Goal: Information Seeking & Learning: Learn about a topic

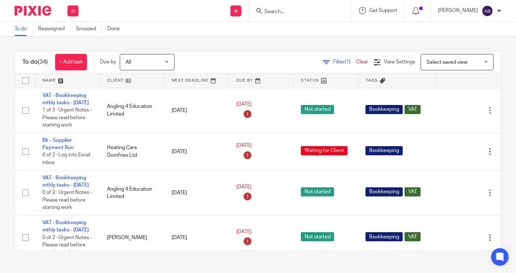
click at [276, 10] on input "Search" at bounding box center [296, 12] width 66 height 7
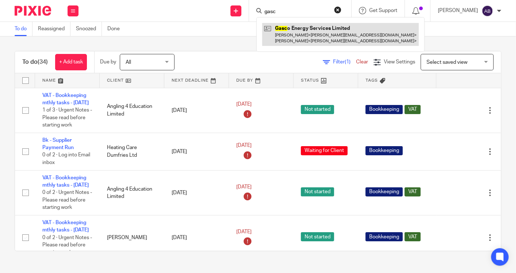
type input "gasc"
click at [313, 31] on link at bounding box center [340, 34] width 157 height 23
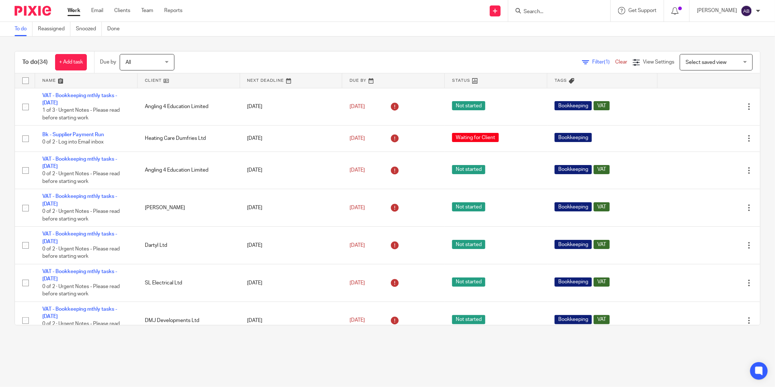
click at [322, 9] on input "Search" at bounding box center [556, 12] width 66 height 7
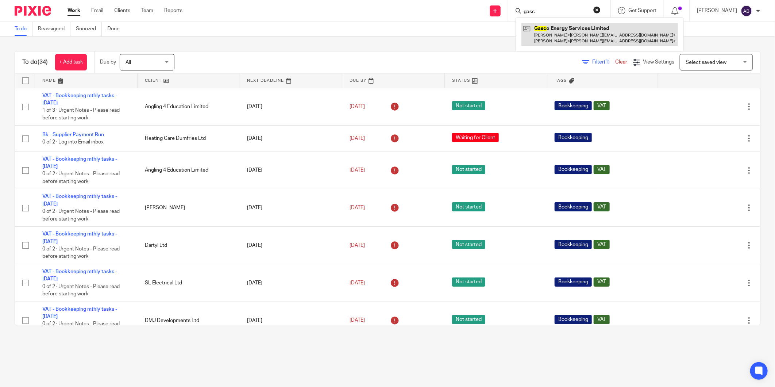
type input "gasc"
click at [322, 44] on link at bounding box center [599, 34] width 157 height 23
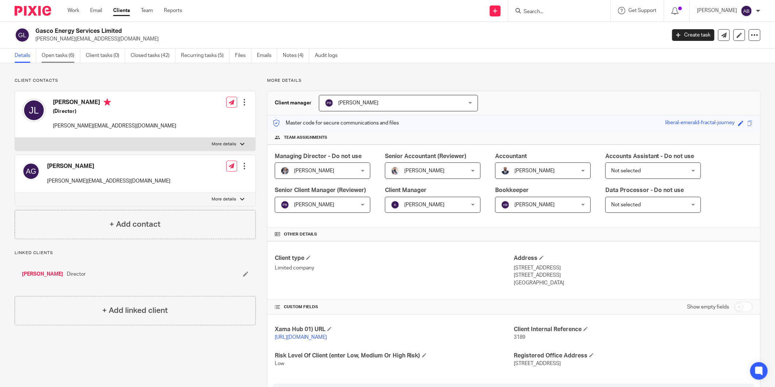
click at [60, 56] on link "Open tasks (6)" at bounding box center [61, 56] width 39 height 14
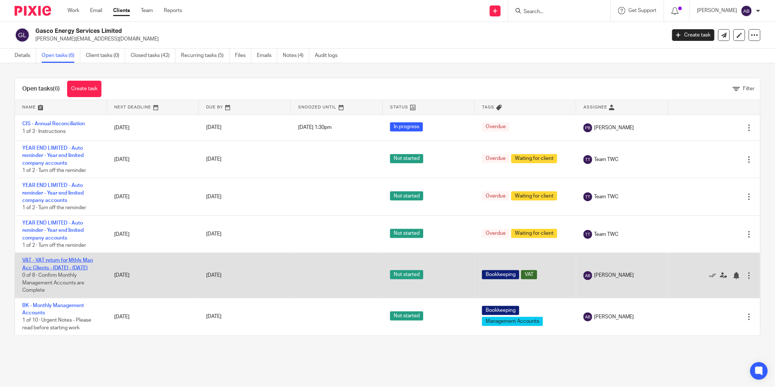
click at [68, 269] on link "VAT - VAT return for Mthly Man Acc Clients - [DATE] - [DATE]" at bounding box center [57, 264] width 71 height 12
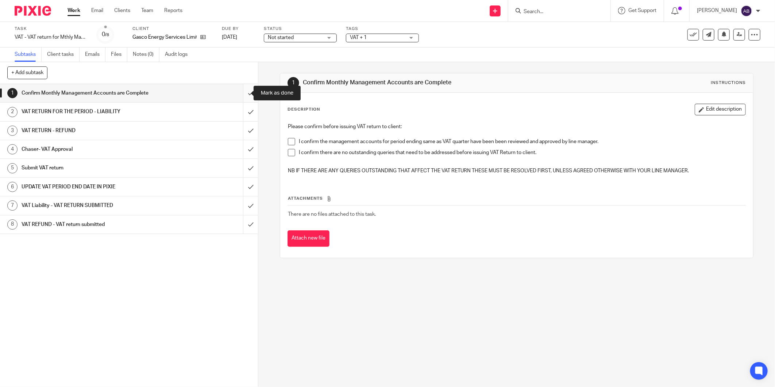
click at [241, 92] on input "submit" at bounding box center [129, 93] width 258 height 18
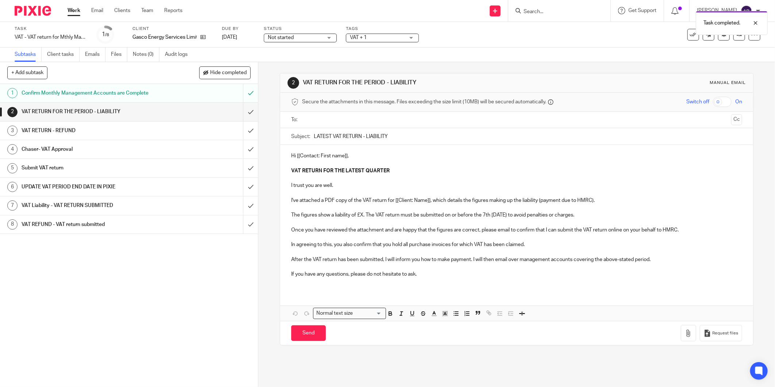
click at [155, 111] on h1 "VAT RETURN FOR THE PERIOD - LIABILITY" at bounding box center [93, 111] width 143 height 11
click at [304, 36] on span "Not started" at bounding box center [295, 38] width 55 height 8
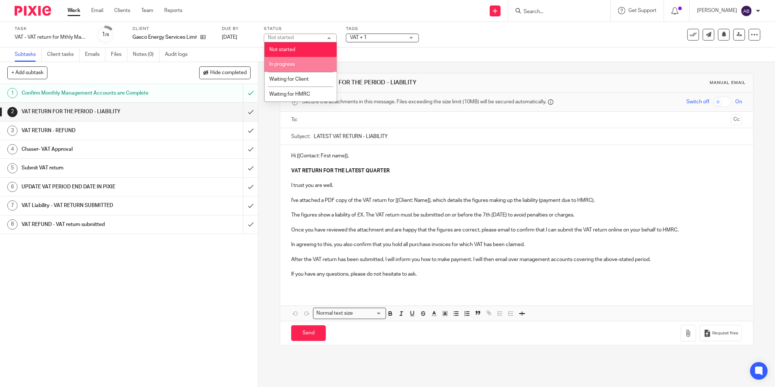
click at [296, 63] on li "In progress" at bounding box center [301, 64] width 72 height 15
click at [362, 216] on p "The figures show a liability of £X. The VAT return must be submitted on or befo…" at bounding box center [516, 214] width 451 height 7
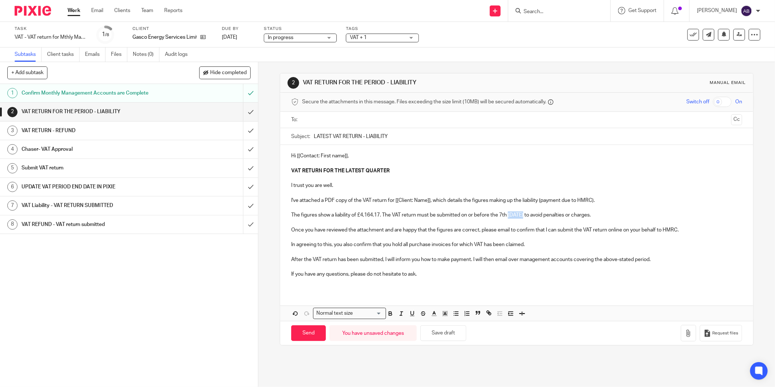
drag, startPoint x: 507, startPoint y: 213, endPoint x: 523, endPoint y: 218, distance: 17.5
click at [523, 218] on p "The figures show a liability of £4,164.17. The VAT return must be submitted on …" at bounding box center [516, 214] width 451 height 7
drag, startPoint x: 428, startPoint y: 201, endPoint x: 393, endPoint y: 201, distance: 34.7
click at [393, 201] on p "I've attached a PDF copy of the VAT return for [[Client: Name]], which details …" at bounding box center [516, 200] width 451 height 7
drag, startPoint x: 351, startPoint y: 155, endPoint x: 274, endPoint y: 156, distance: 77.4
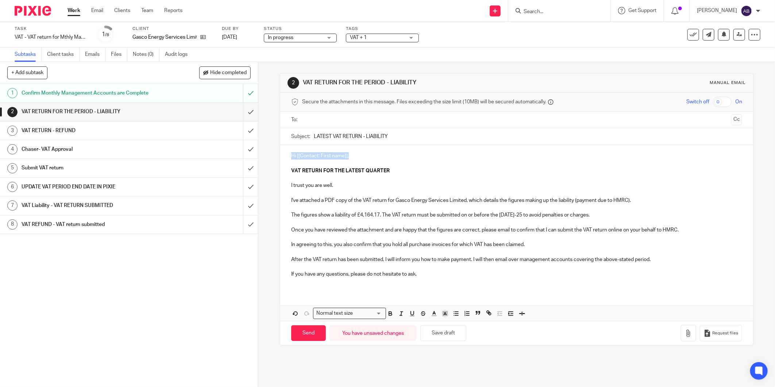
click at [274, 156] on div "2 VAT RETURN FOR THE PERIOD - LIABILITY Manual email Secure the attachments in …" at bounding box center [516, 224] width 517 height 325
click at [459, 219] on p at bounding box center [516, 222] width 451 height 7
click at [446, 334] on button "Save draft" at bounding box center [443, 333] width 46 height 16
click at [577, 39] on div "Task VAT - VAT return for Mthly Man Acc Clients - June - August, 2025 Save VAT …" at bounding box center [325, 35] width 621 height 18
click at [734, 37] on link at bounding box center [740, 35] width 12 height 12
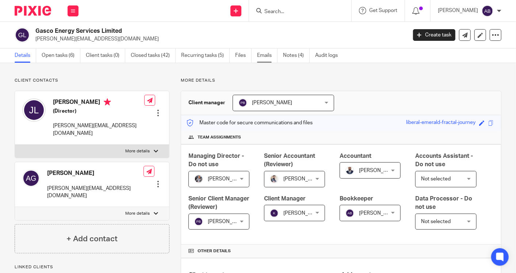
click at [258, 57] on link "Emails" at bounding box center [267, 56] width 20 height 14
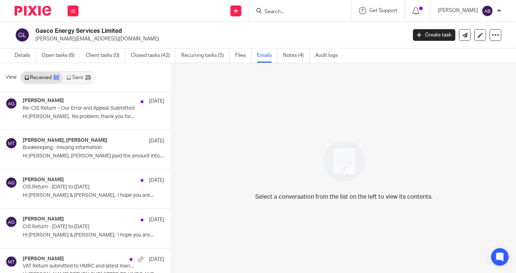
scroll to position [1071, 0]
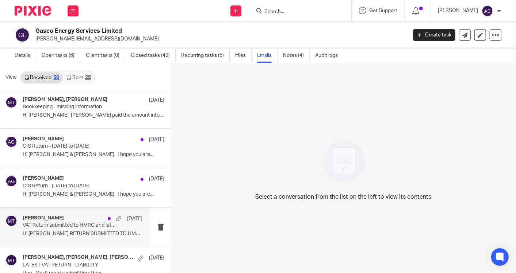
click at [62, 231] on p "Hi [PERSON_NAME] RETURN SUBMITTED TO HMRC AND..." at bounding box center [83, 234] width 120 height 6
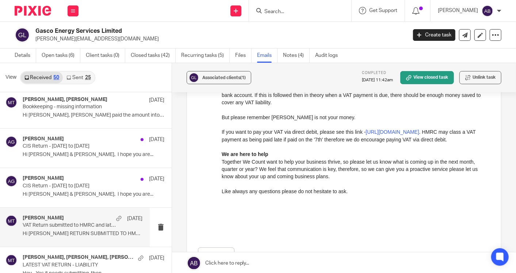
scroll to position [1111, 0]
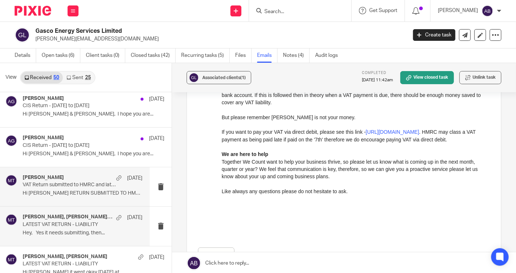
click at [63, 224] on p "LATEST VAT RETURN - LIABILITY" at bounding box center [71, 225] width 96 height 6
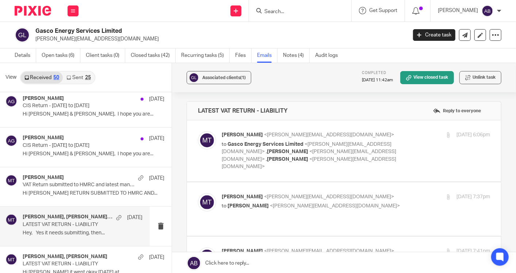
scroll to position [0, 0]
click at [381, 142] on p "to Gasco Energy Services Limited <[PERSON_NAME][EMAIL_ADDRESS][DOMAIN_NAME]> , …" at bounding box center [311, 156] width 179 height 30
checkbox input "true"
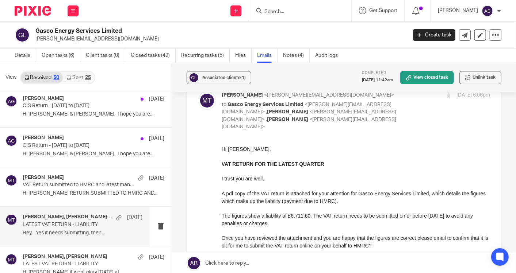
scroll to position [41, 0]
drag, startPoint x: 359, startPoint y: 192, endPoint x: 427, endPoint y: 192, distance: 67.9
click at [427, 192] on p "A pdf copy of the VAT return is attached for your attention for Gasco Energy Se…" at bounding box center [355, 196] width 268 height 15
copy p "Gasco Energy Services Limited"
drag, startPoint x: 223, startPoint y: 151, endPoint x: 208, endPoint y: 151, distance: 14.6
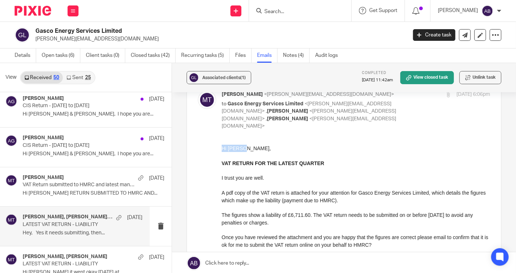
click at [221, 151] on html "Hi Jamie, VAT RETURN FOR THE LATEST QUARTER I trust you are well. A pdf copy of…" at bounding box center [355, 226] width 268 height 163
copy p "Hi [PERSON_NAME],"
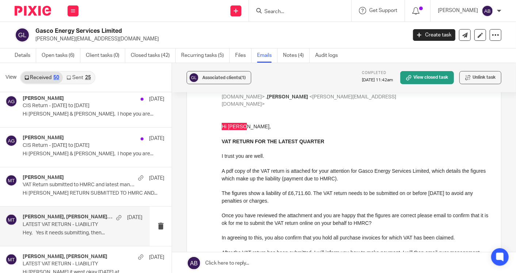
scroll to position [81, 0]
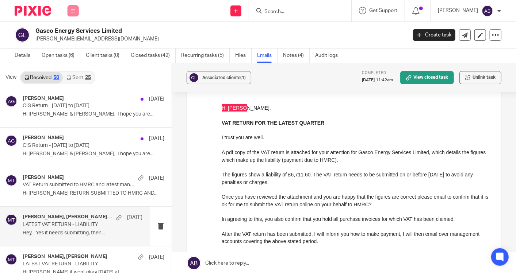
click at [73, 11] on icon at bounding box center [73, 11] width 4 height 4
click at [74, 33] on link "Work" at bounding box center [69, 33] width 12 height 5
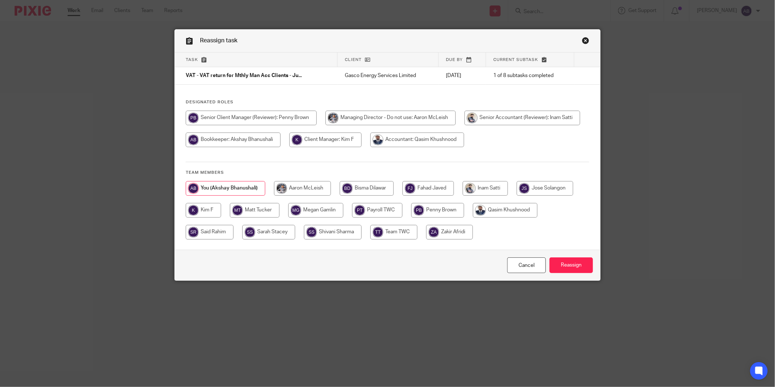
click at [209, 212] on input "radio" at bounding box center [203, 210] width 35 height 15
radio input "true"
click at [572, 267] on input "Reassign" at bounding box center [571, 265] width 43 height 16
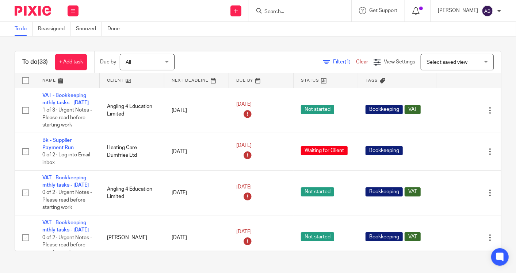
click at [419, 8] on span at bounding box center [421, 9] width 4 height 4
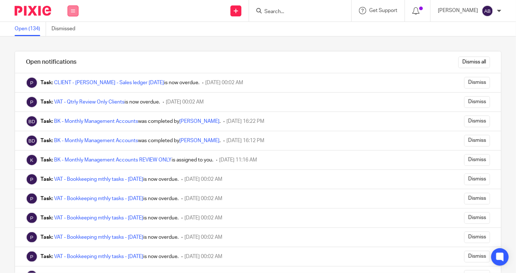
click at [73, 15] on button at bounding box center [73, 10] width 11 height 11
click at [70, 34] on link "Work" at bounding box center [69, 33] width 12 height 5
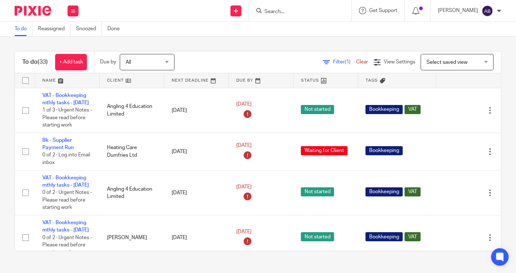
click at [272, 11] on input "Search" at bounding box center [296, 12] width 66 height 7
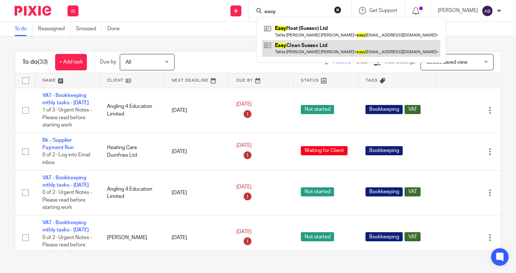
type input "easy"
click at [309, 44] on link at bounding box center [351, 48] width 178 height 17
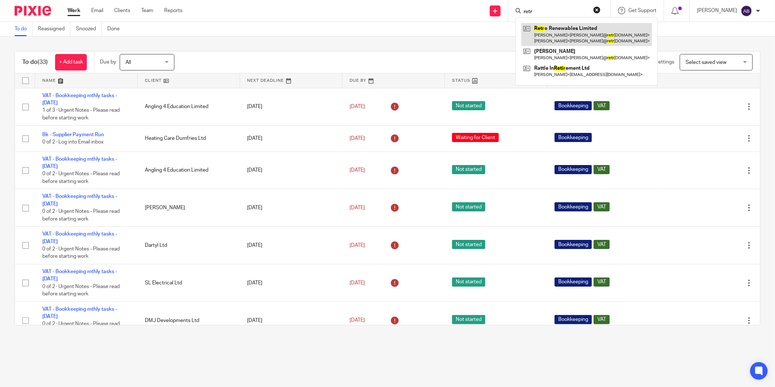
type input "retr"
click at [553, 41] on link at bounding box center [586, 34] width 131 height 23
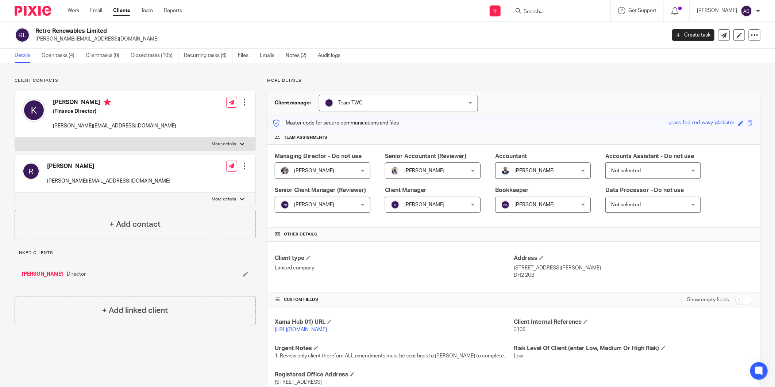
drag, startPoint x: 272, startPoint y: 58, endPoint x: 192, endPoint y: 81, distance: 82.6
click at [272, 58] on link "Emails" at bounding box center [270, 56] width 20 height 14
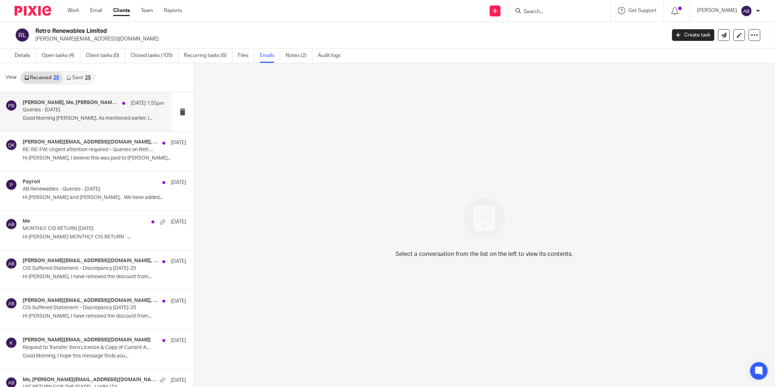
click at [90, 118] on p "Good Morning Penny, As mentioned earlier, I..." at bounding box center [94, 118] width 142 height 6
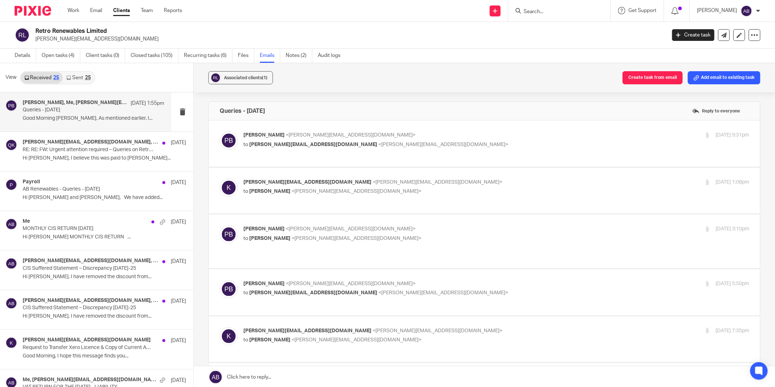
click at [77, 76] on link "Sent 25" at bounding box center [78, 78] width 31 height 12
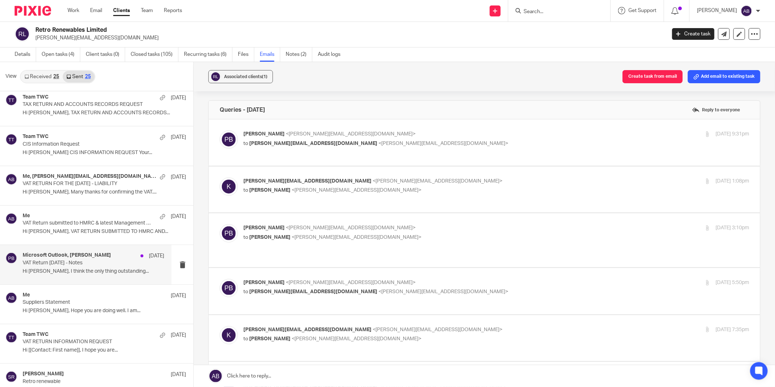
scroll to position [203, 0]
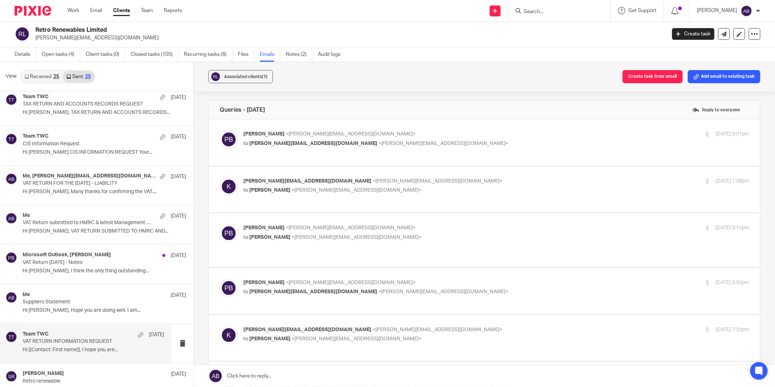
click at [90, 338] on div "Team TWC 25 Aug" at bounding box center [94, 334] width 142 height 7
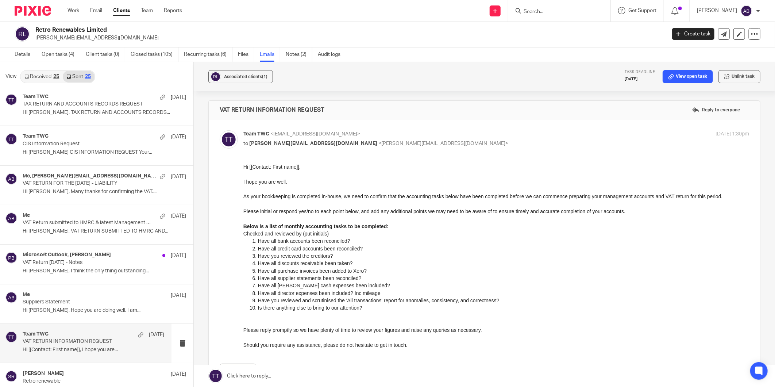
scroll to position [0, 0]
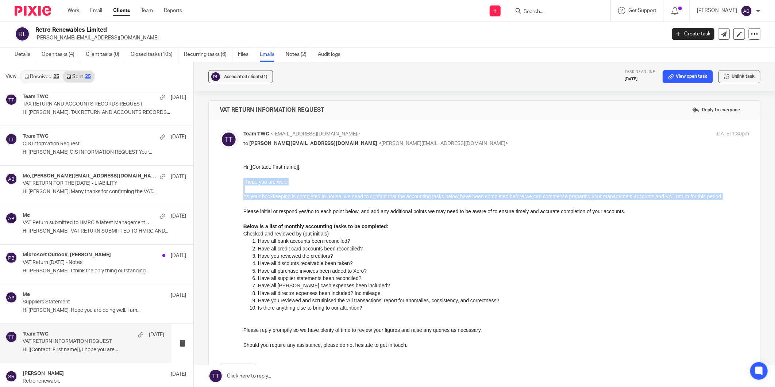
drag, startPoint x: 724, startPoint y: 195, endPoint x: 238, endPoint y: 184, distance: 487.0
click at [243, 184] on html "Hi [[Contact: First name]], I hope you are well. As your bookkeeping is complet…" at bounding box center [496, 256] width 506 height 186
copy div "I hope you are well. As your bookkeeping is completed in-house, we need to conf…"
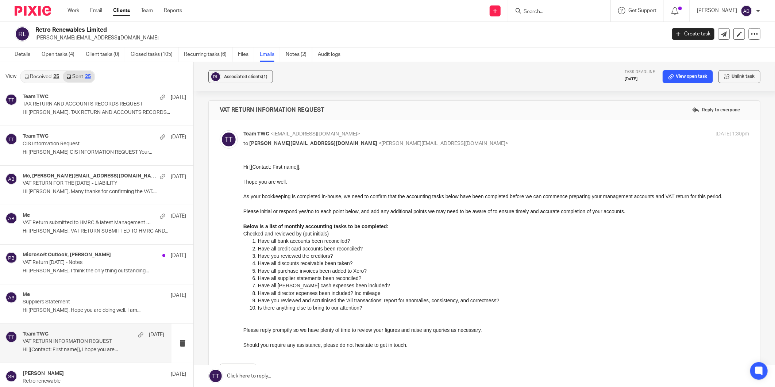
click at [396, 226] on p "Below is a list of monthly accounting tasks to be completed:" at bounding box center [496, 225] width 506 height 7
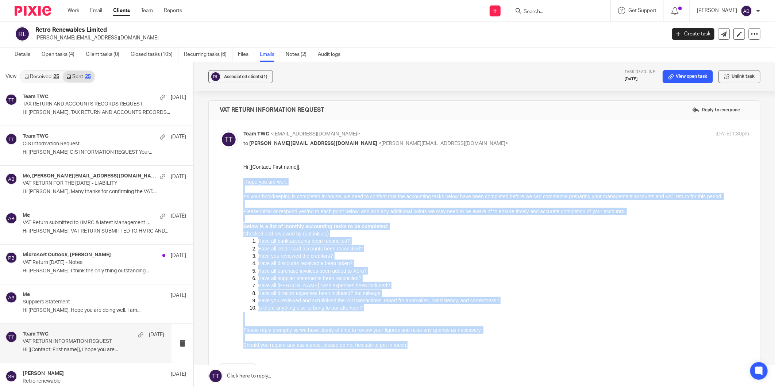
drag, startPoint x: 409, startPoint y: 345, endPoint x: 242, endPoint y: 182, distance: 232.8
click at [243, 182] on html "Hi [[Contact: First name]], I hope you are well. As your bookkeeping is complet…" at bounding box center [496, 256] width 506 height 186
copy div "I hope you are well. As your bookkeeping is completed in-house, we need to conf…"
click at [417, 233] on p "Checked and reviewed by (put initials)" at bounding box center [496, 233] width 506 height 7
drag, startPoint x: 409, startPoint y: 346, endPoint x: 483, endPoint y: 343, distance: 74.1
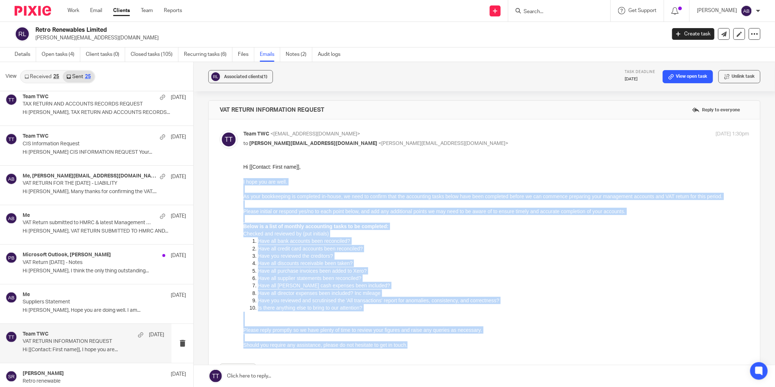
click at [243, 180] on html "Hi [[Contact: First name]], I hope you are well. As your bookkeeping is complet…" at bounding box center [496, 256] width 506 height 186
copy div "I hope you are well. As your bookkeeping is completed in-house, we need to conf…"
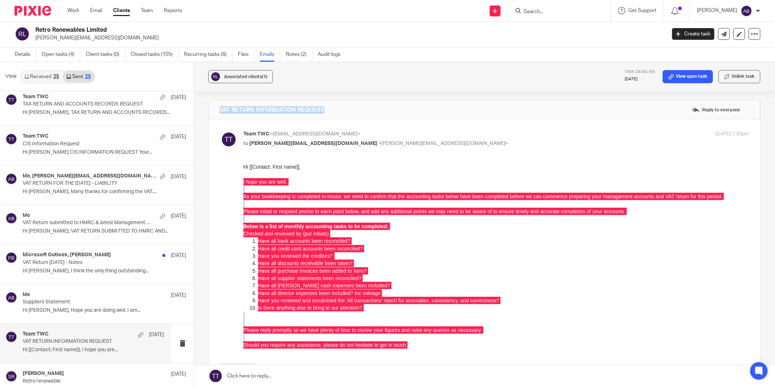
drag, startPoint x: 327, startPoint y: 107, endPoint x: 216, endPoint y: 107, distance: 110.9
click at [216, 107] on div "VAT RETURN INFORMATION REQUEST Reply to everyone" at bounding box center [484, 110] width 551 height 18
copy h4 "VAT RETURN INFORMATION REQUEST"
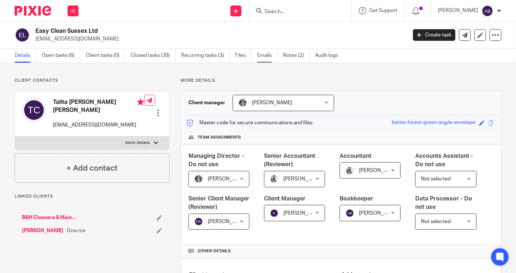
click at [261, 58] on link "Emails" at bounding box center [267, 56] width 20 height 14
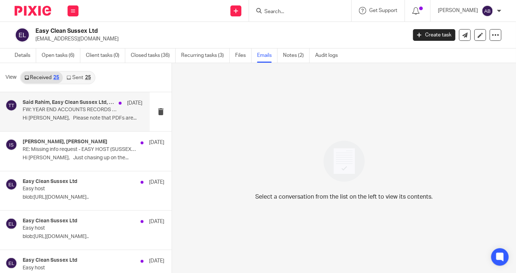
click at [73, 117] on p "Hi [PERSON_NAME], Please note that PDFs are..." at bounding box center [83, 118] width 120 height 6
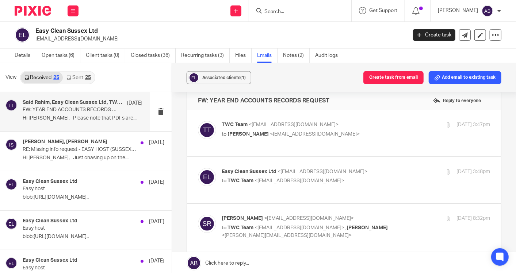
scroll to position [41, 0]
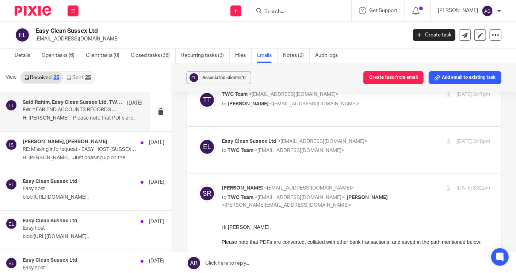
click at [78, 78] on link "Sent 25" at bounding box center [78, 78] width 31 height 12
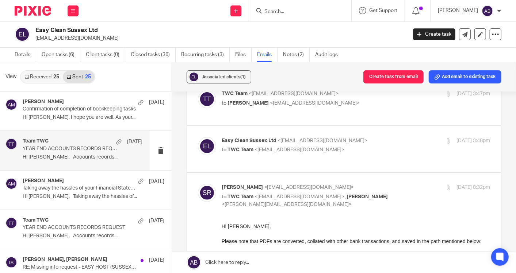
scroll to position [0, 0]
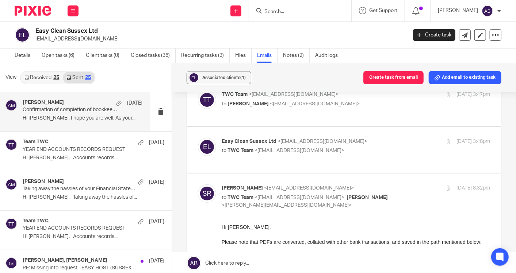
click at [72, 112] on p "Confirmation of completion of bookkeeping tasks" at bounding box center [71, 110] width 96 height 6
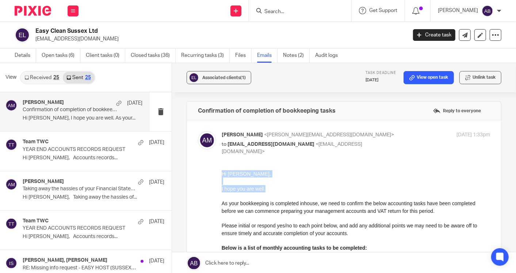
drag, startPoint x: 265, startPoint y: 188, endPoint x: 218, endPoint y: 173, distance: 50.0
click at [221, 173] on html "Hi [PERSON_NAME], I hope you are well. As your bookkeeping is completed inhouse…" at bounding box center [355, 270] width 268 height 201
copy div "Hi [PERSON_NAME], I hope you are well."
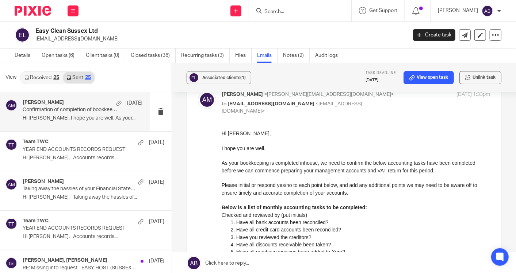
click at [325, 180] on div "Hi [PERSON_NAME], I hope you are well. As your bookkeeping is completed inhouse…" at bounding box center [355, 230] width 268 height 200
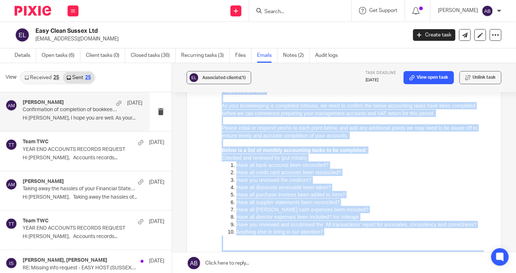
scroll to position [95, 0]
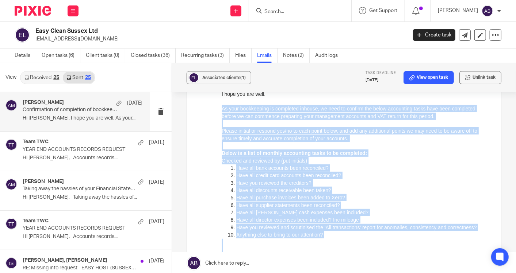
drag, startPoint x: 384, startPoint y: 274, endPoint x: 219, endPoint y: 107, distance: 234.3
click at [221, 107] on html "Hi [PERSON_NAME], I hope you are well. As your bookkeeping is completed inhouse…" at bounding box center [355, 175] width 268 height 201
copy div "As your bookkeeping is completed inhouse, we need to confirm the below accounti…"
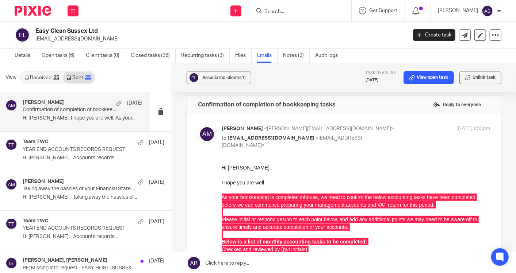
scroll to position [0, 0]
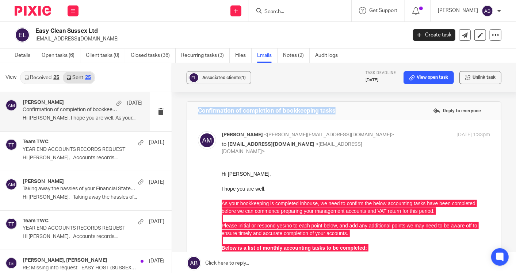
drag, startPoint x: 343, startPoint y: 110, endPoint x: 193, endPoint y: 111, distance: 150.0
click at [193, 111] on div "Confirmation of completion of bookkeeping tasks Reply to everyone" at bounding box center [344, 111] width 314 height 18
copy h4 "Confirmation of completion of bookkeeping tasks"
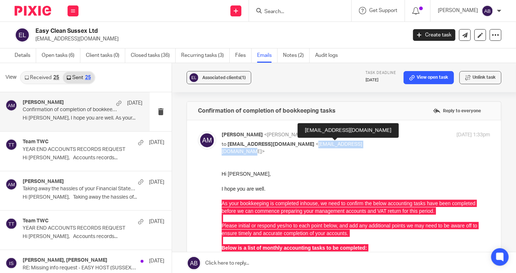
drag, startPoint x: 370, startPoint y: 145, endPoint x: 300, endPoint y: 146, distance: 69.7
click at [300, 146] on span "<[EMAIL_ADDRESS][DOMAIN_NAME]>" at bounding box center [292, 148] width 140 height 13
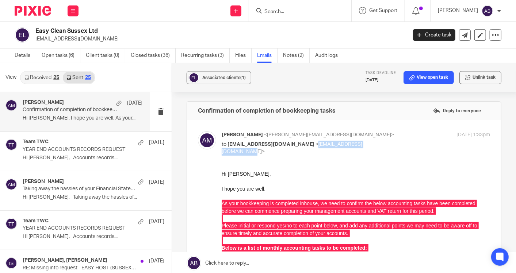
copy span "[EMAIL_ADDRESS][DOMAIN_NAME]>"
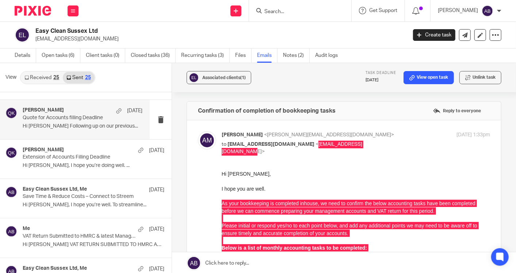
scroll to position [365, 0]
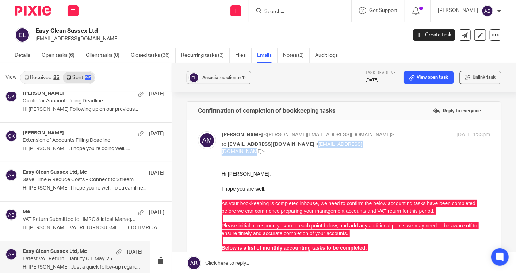
click at [61, 254] on div "Easy Clean Sussex Ltd, Me [DATE] Latest VAT Return- Liability Q.E May-25 Hi [PE…" at bounding box center [83, 261] width 120 height 24
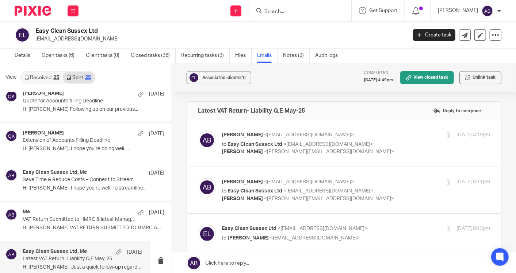
scroll to position [0, 0]
drag, startPoint x: 61, startPoint y: 254, endPoint x: 73, endPoint y: 267, distance: 16.8
click at [72, 267] on p "Hi [PERSON_NAME], Just a quick follow-up regarding..." at bounding box center [83, 268] width 120 height 6
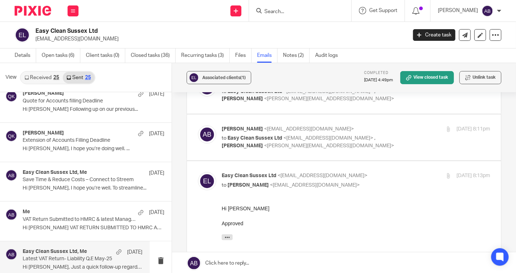
scroll to position [41, 0]
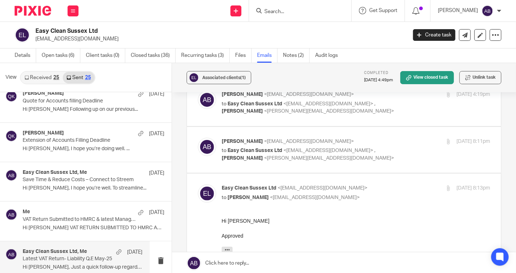
click at [405, 149] on div "[PERSON_NAME] <[EMAIL_ADDRESS][DOMAIN_NAME]> to Easy Clean Sussex Ltd <[EMAIL_A…" at bounding box center [356, 150] width 268 height 24
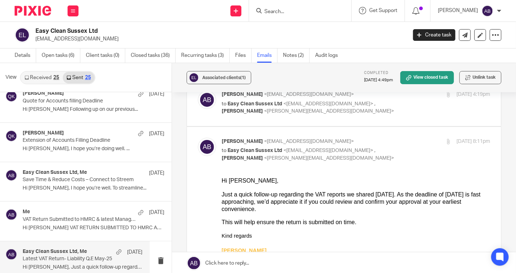
scroll to position [0, 0]
click at [405, 149] on div "[PERSON_NAME] <[EMAIL_ADDRESS][DOMAIN_NAME]> to Easy Clean Sussex Ltd <[EMAIL_A…" at bounding box center [356, 150] width 268 height 24
checkbox input "false"
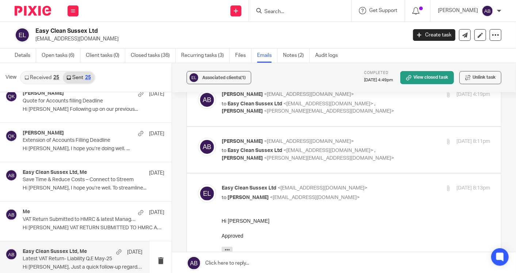
click at [405, 105] on div "[PERSON_NAME] <[EMAIL_ADDRESS][DOMAIN_NAME]> to Easy Clean Sussex Ltd <[EMAIL_A…" at bounding box center [356, 103] width 268 height 24
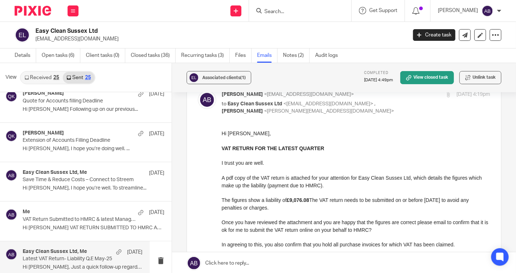
click at [399, 108] on div "[PERSON_NAME] <[EMAIL_ADDRESS][DOMAIN_NAME]> to Easy Clean Sussex Ltd <[EMAIL_A…" at bounding box center [356, 103] width 268 height 24
checkbox input "false"
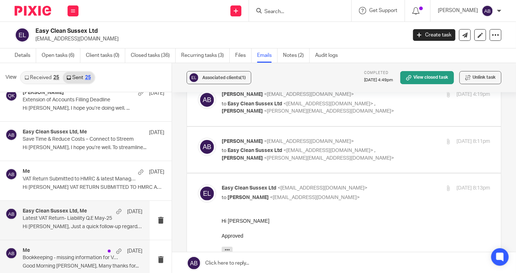
scroll to position [446, 0]
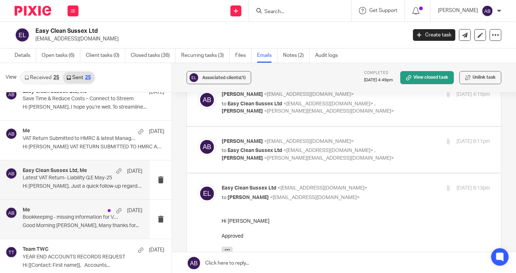
click at [70, 225] on p "Good Morning [PERSON_NAME], Many thanks for..." at bounding box center [83, 226] width 120 height 6
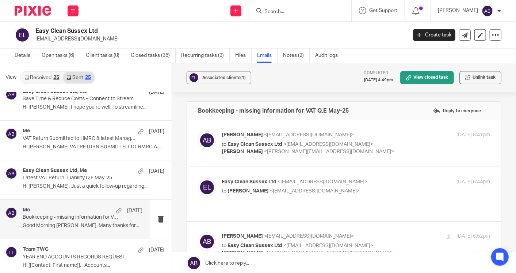
scroll to position [0, 0]
click at [369, 153] on p "to Easy Clean Sussex Ltd <[EMAIL_ADDRESS][DOMAIN_NAME]> , [PERSON_NAME] <[PERSO…" at bounding box center [311, 148] width 179 height 15
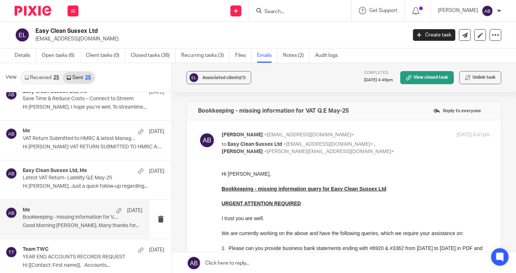
click at [369, 153] on p "to Easy Clean Sussex Ltd <[EMAIL_ADDRESS][DOMAIN_NAME]> , [PERSON_NAME] <[PERSO…" at bounding box center [311, 148] width 179 height 15
checkbox input "false"
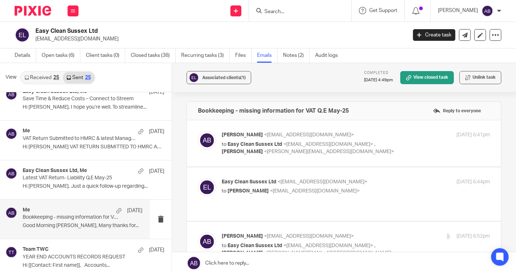
click at [379, 188] on p "to [PERSON_NAME] <[EMAIL_ADDRESS][DOMAIN_NAME]>" at bounding box center [311, 192] width 179 height 8
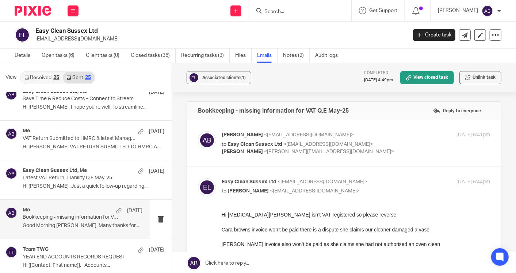
scroll to position [41, 0]
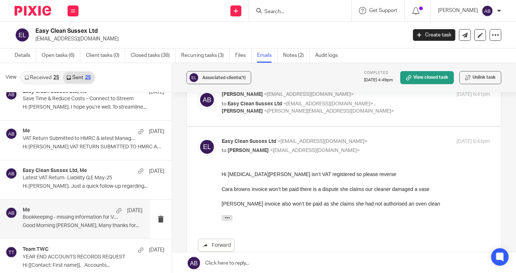
click at [373, 159] on div "Easy Clean Sussex Ltd <[EMAIL_ADDRESS][DOMAIN_NAME]> to [PERSON_NAME] <[PERSON_…" at bounding box center [344, 202] width 292 height 128
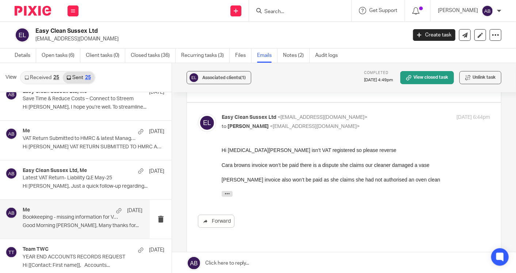
scroll to position [81, 0]
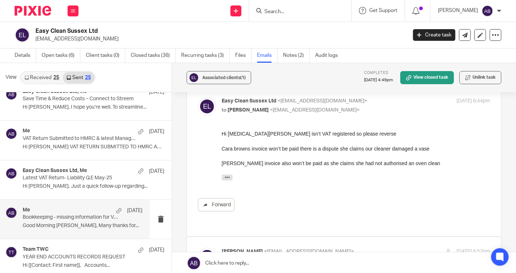
click at [370, 103] on p "Easy Clean Sussex Ltd <[EMAIL_ADDRESS][DOMAIN_NAME]>" at bounding box center [311, 101] width 179 height 8
checkbox input "false"
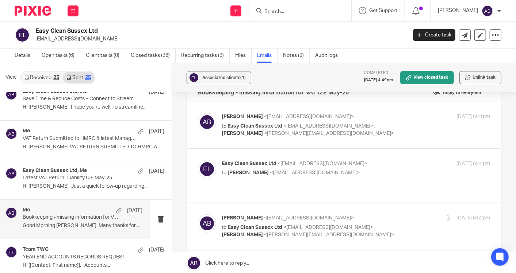
scroll to position [0, 0]
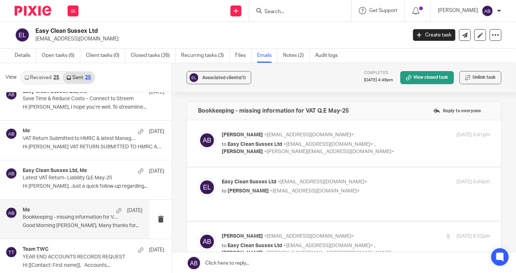
click at [385, 124] on label at bounding box center [344, 143] width 314 height 46
click at [198, 131] on input "checkbox" at bounding box center [197, 131] width 0 height 0
checkbox input "true"
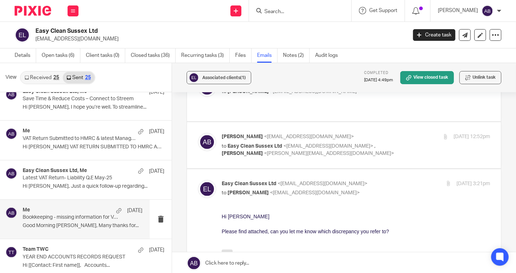
scroll to position [486, 0]
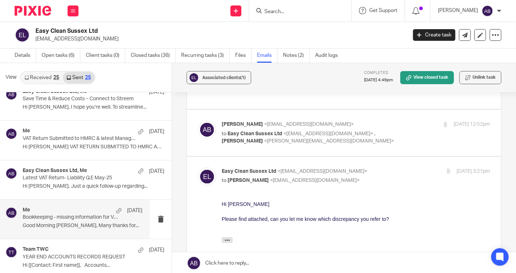
click at [397, 117] on label at bounding box center [344, 133] width 314 height 46
click at [198, 120] on input "checkbox" at bounding box center [197, 120] width 0 height 0
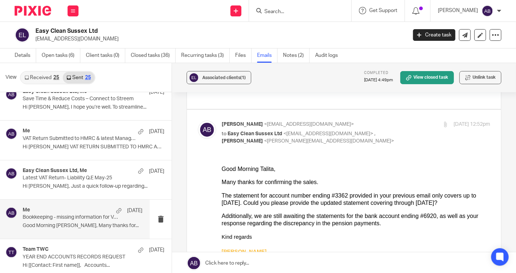
scroll to position [0, 0]
click at [198, 120] on input "checkbox" at bounding box center [197, 120] width 0 height 0
checkbox input "false"
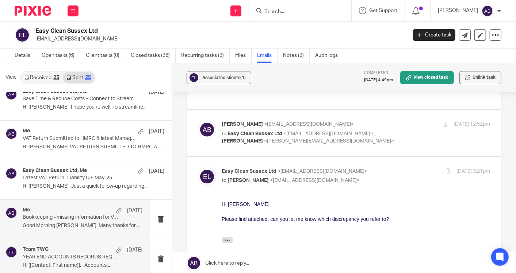
scroll to position [486, 0]
